Goal: Transaction & Acquisition: Purchase product/service

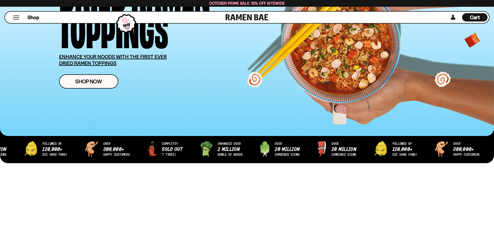
scroll to position [130, 0]
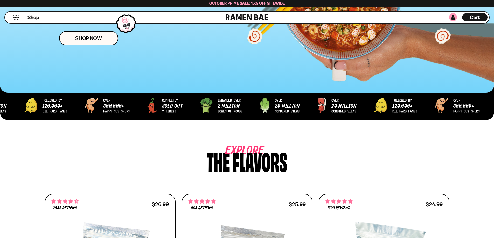
click at [451, 19] on link at bounding box center [453, 17] width 8 height 8
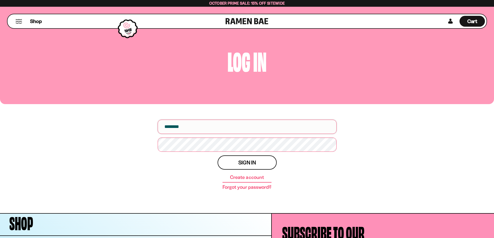
click at [216, 126] on input "email" at bounding box center [247, 127] width 179 height 14
click at [176, 127] on input "email" at bounding box center [247, 127] width 179 height 14
type input "**********"
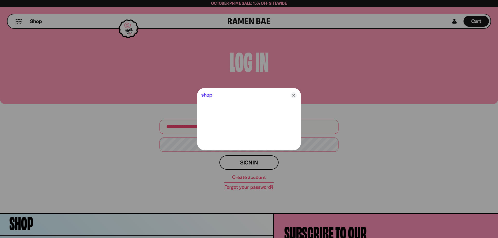
click at [183, 148] on div at bounding box center [249, 119] width 498 height 238
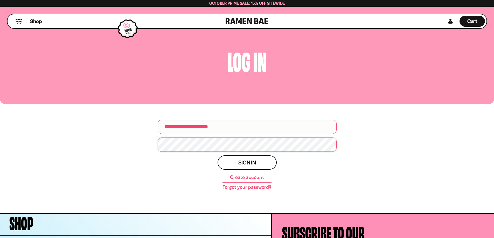
click at [218, 156] on button "Sign in" at bounding box center [247, 163] width 59 height 14
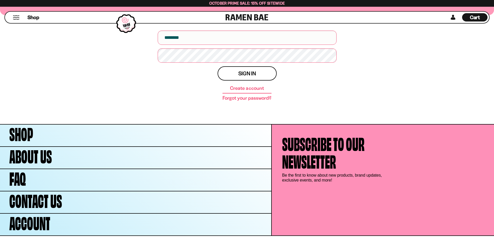
scroll to position [99, 0]
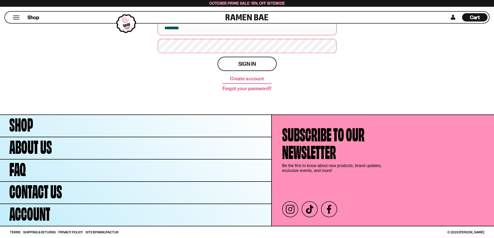
click at [220, 30] on input "email" at bounding box center [247, 28] width 179 height 14
click at [170, 30] on input "email" at bounding box center [247, 28] width 179 height 14
type input "**********"
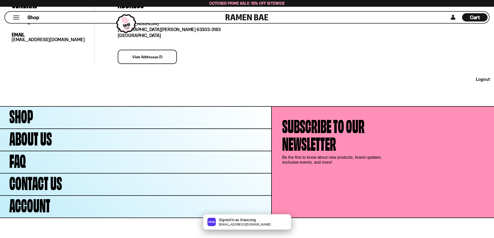
scroll to position [177, 0]
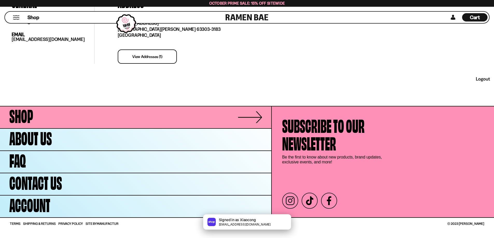
click at [15, 118] on span "Shop" at bounding box center [21, 115] width 24 height 18
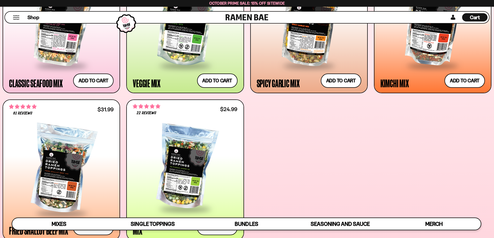
scroll to position [285, 0]
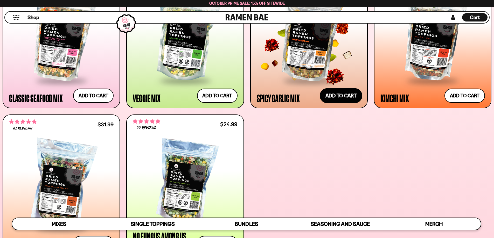
click at [343, 97] on button "Add to cart Add ― Regular price $25.99 Regular price Sale price $25.99 Unit pri…" at bounding box center [341, 95] width 43 height 15
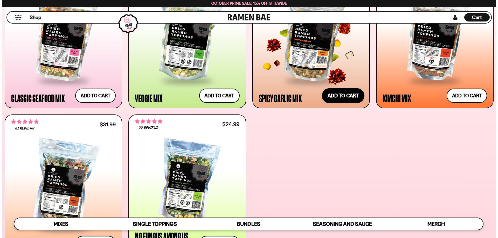
scroll to position [286, 0]
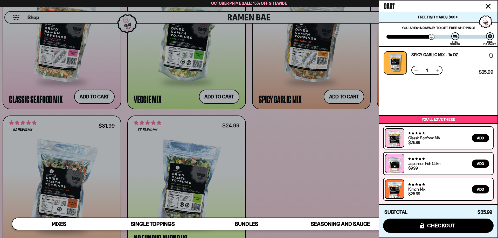
click at [80, 97] on div at bounding box center [249, 119] width 498 height 238
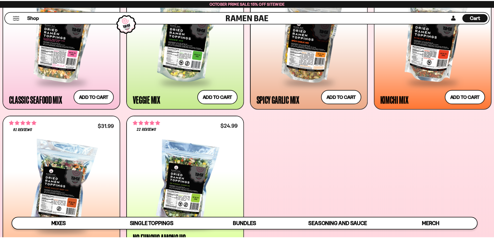
scroll to position [285, 0]
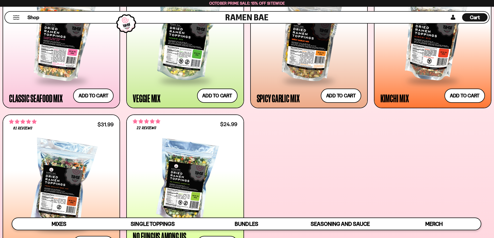
click at [475, 21] on div "Cart D0381C2F-513E-4F90-8A41-6F0A75DCBAAA" at bounding box center [475, 17] width 10 height 7
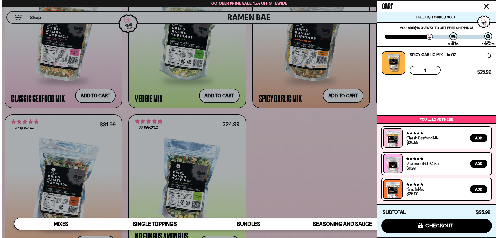
scroll to position [286, 0]
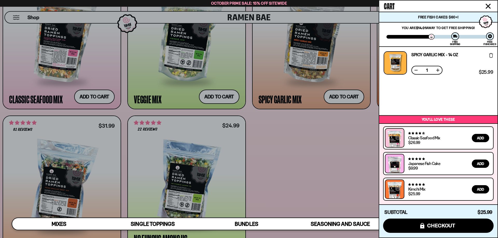
click at [101, 95] on div at bounding box center [249, 119] width 498 height 238
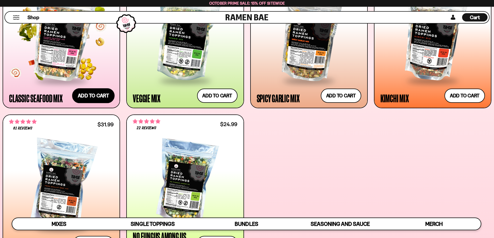
click at [101, 95] on button "Add to cart Add ― Regular price $26.99 Regular price Sale price $26.99 Unit pri…" at bounding box center [93, 95] width 43 height 15
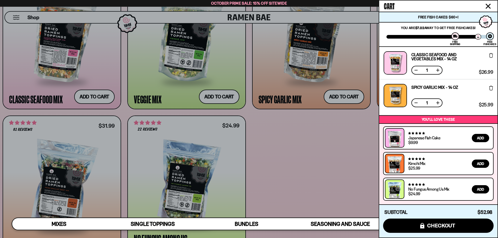
click at [336, 170] on div at bounding box center [249, 119] width 498 height 238
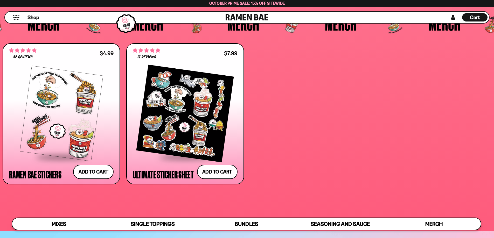
scroll to position [1687, 0]
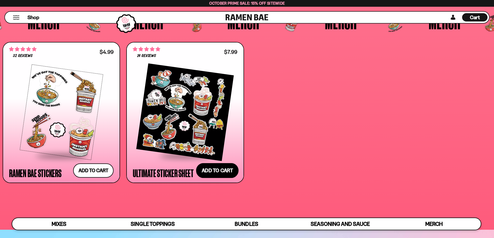
click at [224, 168] on button "Add to cart Add ― Regular price $7.99 Regular price Sale price $7.99 Unit price…" at bounding box center [217, 170] width 43 height 15
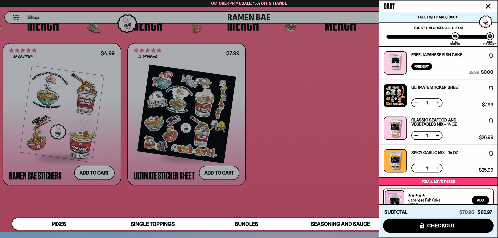
scroll to position [62, 0]
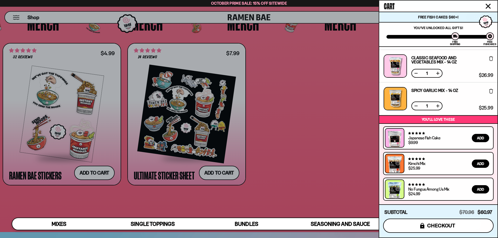
click at [447, 226] on span "checkout" at bounding box center [441, 226] width 28 height 6
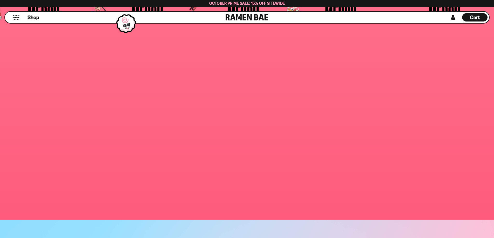
scroll to position [1697, 0]
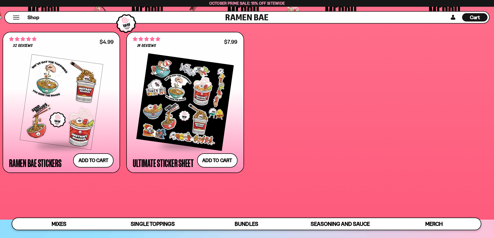
click at [238, 4] on span "October Prime Sale: 15% off Sitewide" at bounding box center [247, 3] width 76 height 5
click at [269, 2] on span "October Prime Sale: 15% off Sitewide" at bounding box center [247, 3] width 76 height 5
click at [276, 3] on span "October Prime Sale: 15% off Sitewide" at bounding box center [247, 3] width 76 height 5
click at [278, 3] on span "October Prime Sale: 15% off Sitewide" at bounding box center [247, 3] width 76 height 5
click at [286, 3] on div "October Prime Sale: 15% off Sitewide" at bounding box center [247, 3] width 494 height 7
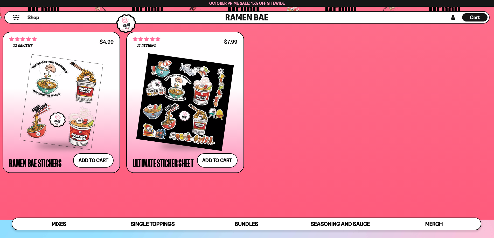
click at [290, 3] on div "October Prime Sale: 15% off Sitewide" at bounding box center [247, 3] width 494 height 7
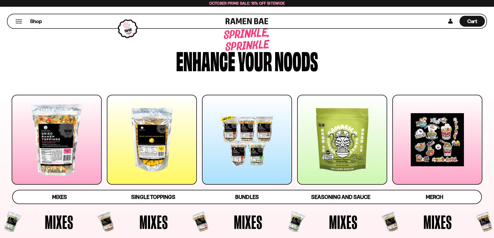
scroll to position [0, 0]
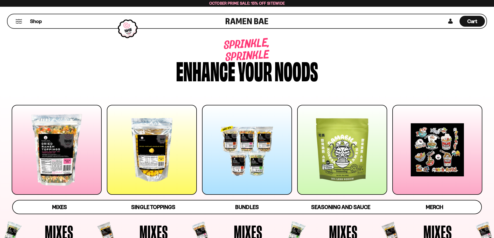
click at [19, 21] on button "Mobile Menu Trigger" at bounding box center [18, 21] width 7 height 4
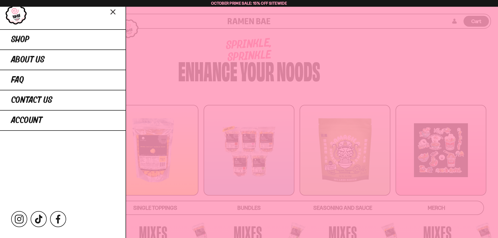
click at [160, 40] on div at bounding box center [249, 119] width 498 height 238
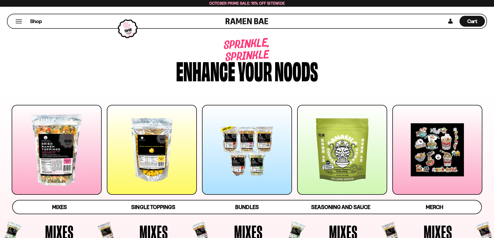
click at [250, 1] on span "October Prime Sale: 15% off Sitewide" at bounding box center [247, 3] width 76 height 5
click at [238, 3] on span "October Prime Sale: 15% off Sitewide" at bounding box center [247, 3] width 76 height 5
click at [266, 3] on span "October Prime Sale: 15% off Sitewide" at bounding box center [247, 3] width 76 height 5
click at [273, 4] on span "October Prime Sale: 15% off Sitewide" at bounding box center [247, 3] width 76 height 5
click at [479, 22] on div "Cart D0381C2F-513E-4F90-8A41-6F0A75DCBAAA" at bounding box center [472, 21] width 25 height 11
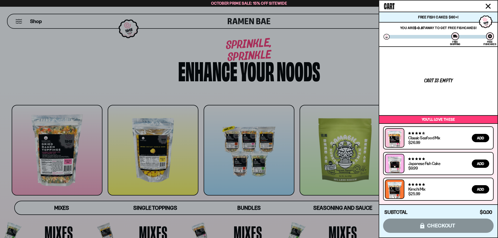
click at [487, 6] on icon "Close cart" at bounding box center [488, 6] width 5 height 5
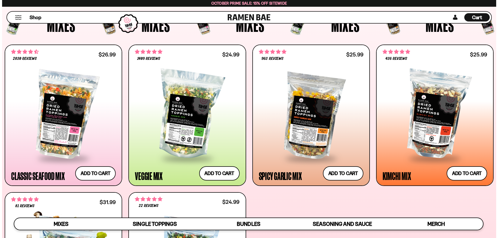
scroll to position [234, 0]
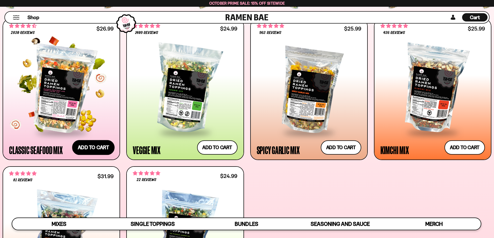
click at [101, 145] on button "Add to cart Add ― Regular price $26.99 Regular price Sale price $26.99 Unit pri…" at bounding box center [93, 147] width 43 height 15
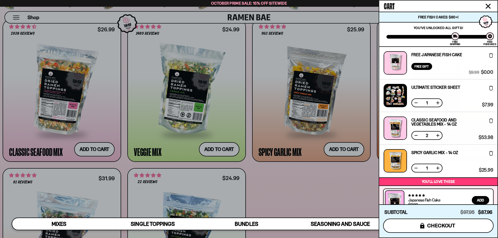
click at [442, 229] on button "icons8-lock checkout" at bounding box center [438, 226] width 111 height 14
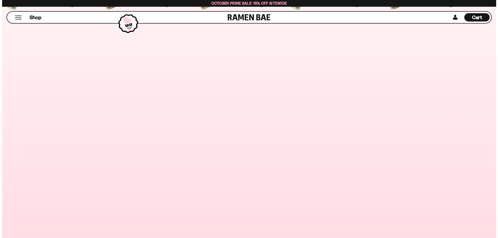
scroll to position [233, 0]
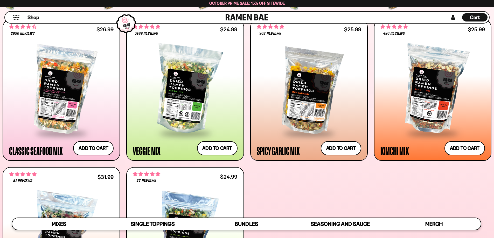
click at [475, 17] on span "Cart" at bounding box center [475, 17] width 10 height 6
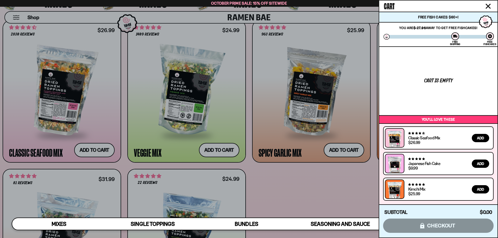
click at [449, 83] on div "Cart is empty" at bounding box center [438, 80] width 29 height 5
click at [251, 95] on div at bounding box center [249, 119] width 498 height 238
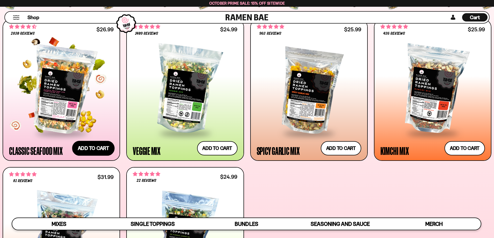
click at [105, 152] on button "Add to cart Add ― Regular price $26.99 Regular price Sale price $26.99 Unit pri…" at bounding box center [93, 148] width 43 height 15
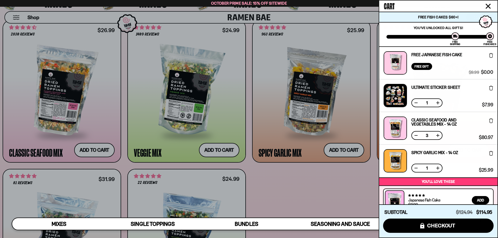
click at [416, 137] on button at bounding box center [416, 135] width 5 height 5
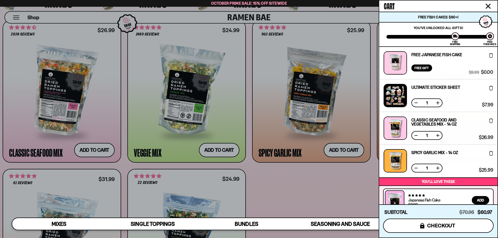
click at [442, 228] on span "checkout" at bounding box center [441, 226] width 28 height 6
